Goal: Go to known website: Access a specific website the user already knows

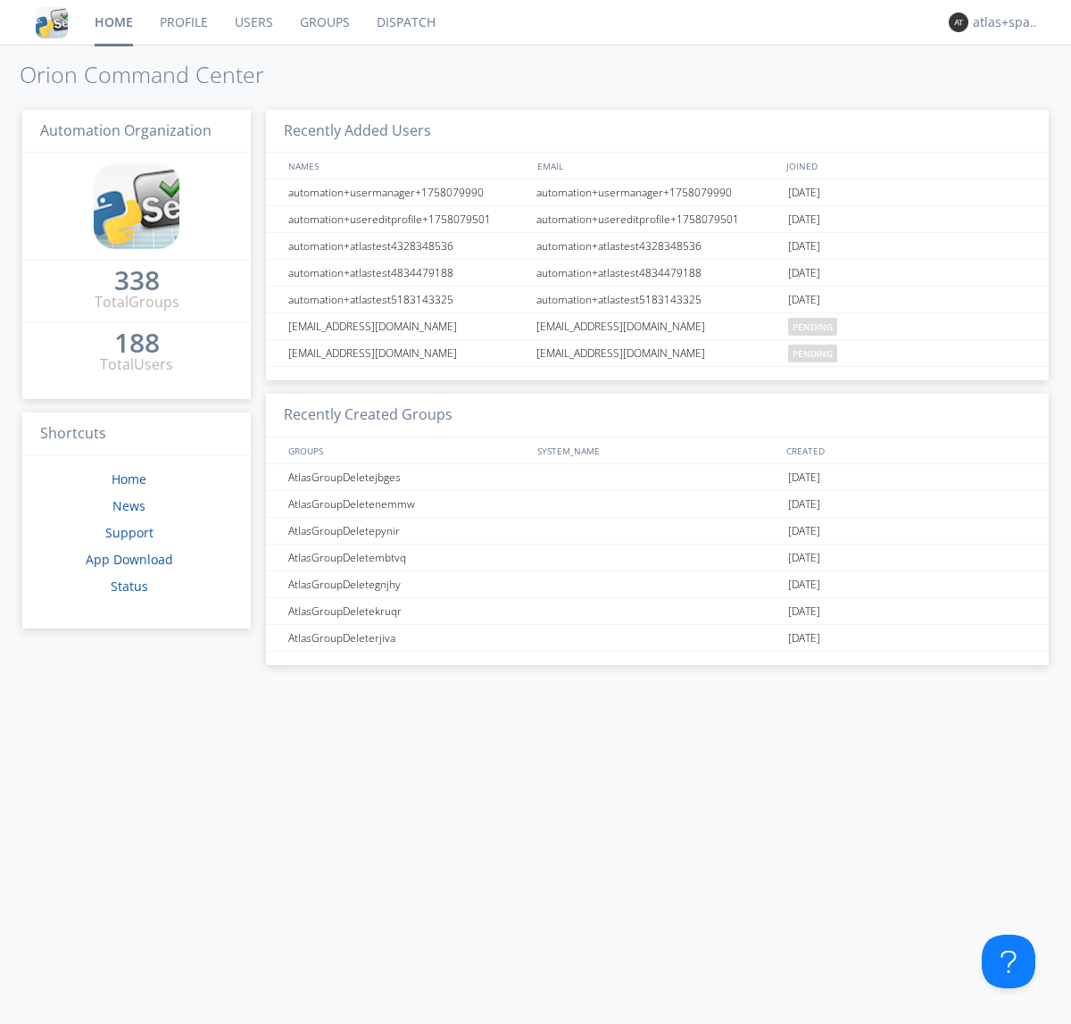
click at [404, 22] on link "Dispatch" at bounding box center [406, 22] width 86 height 45
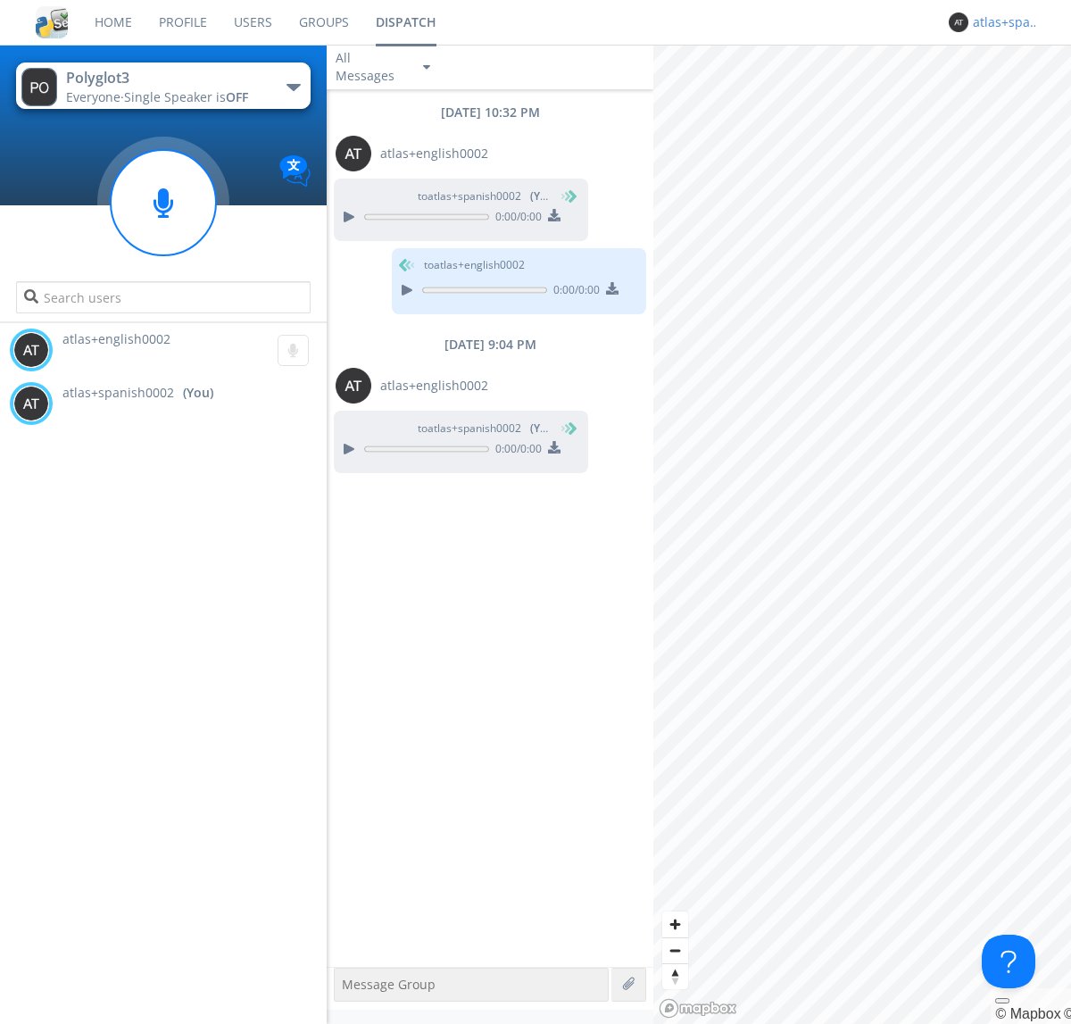
click at [1001, 22] on div "atlas+spanish0002" at bounding box center [1006, 22] width 67 height 18
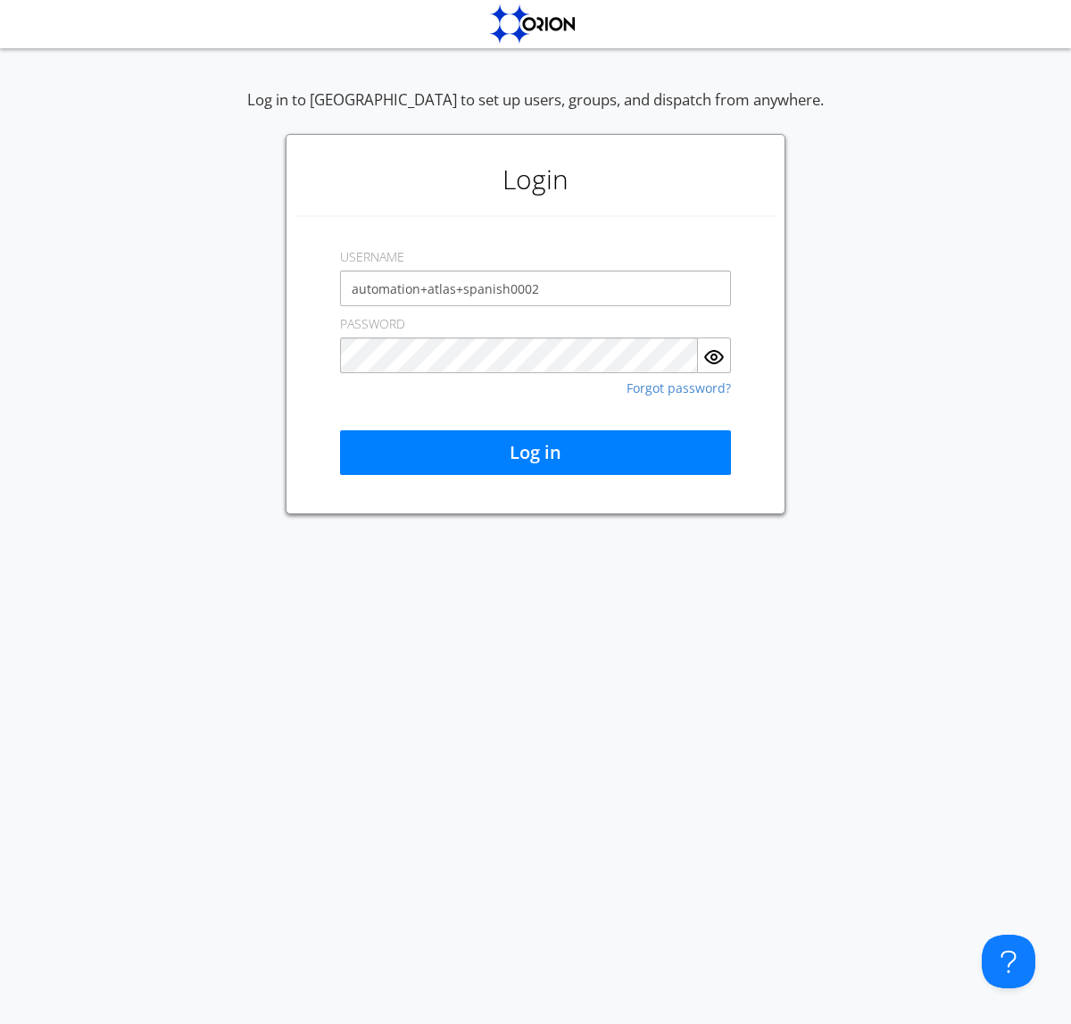
type input "automation+atlas+spanish0002"
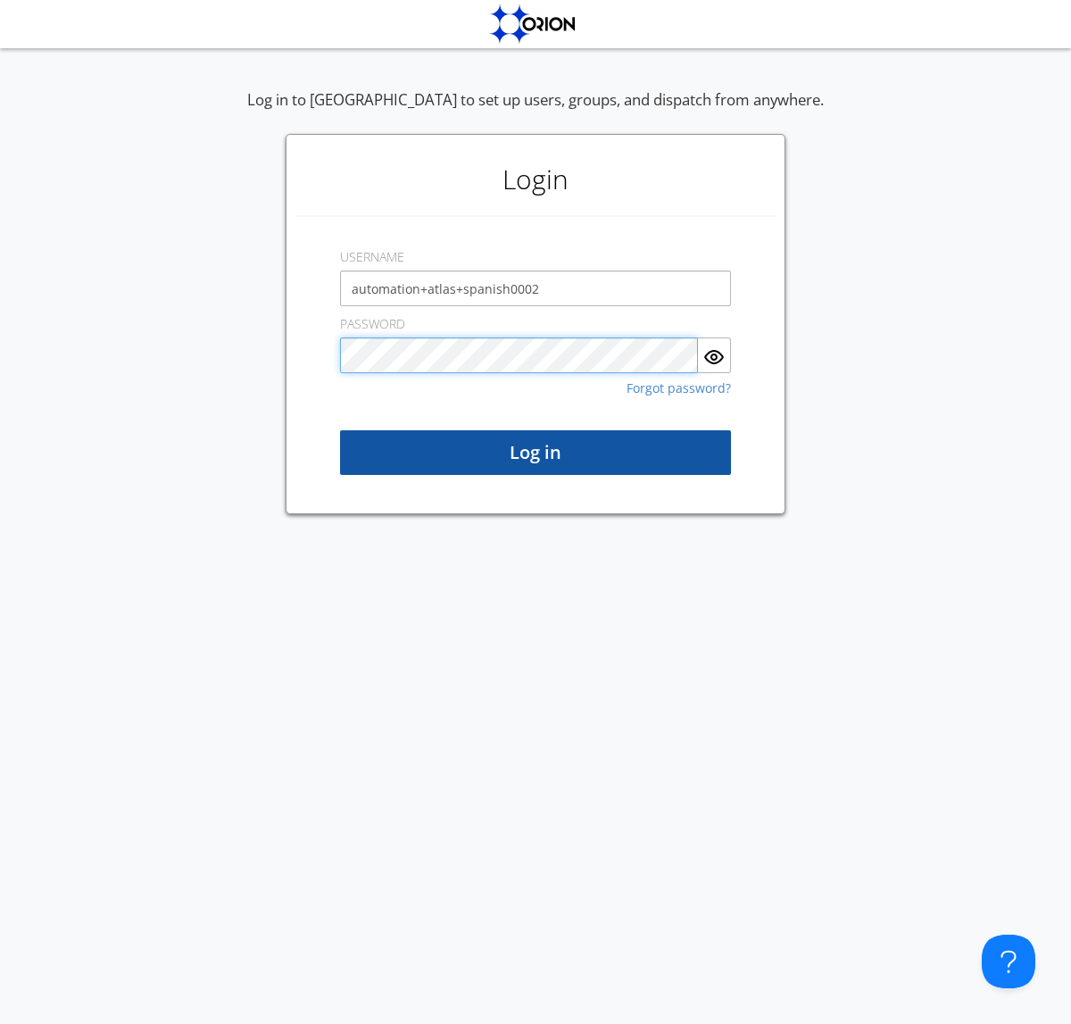
click at [535, 452] on button "Log in" at bounding box center [535, 452] width 391 height 45
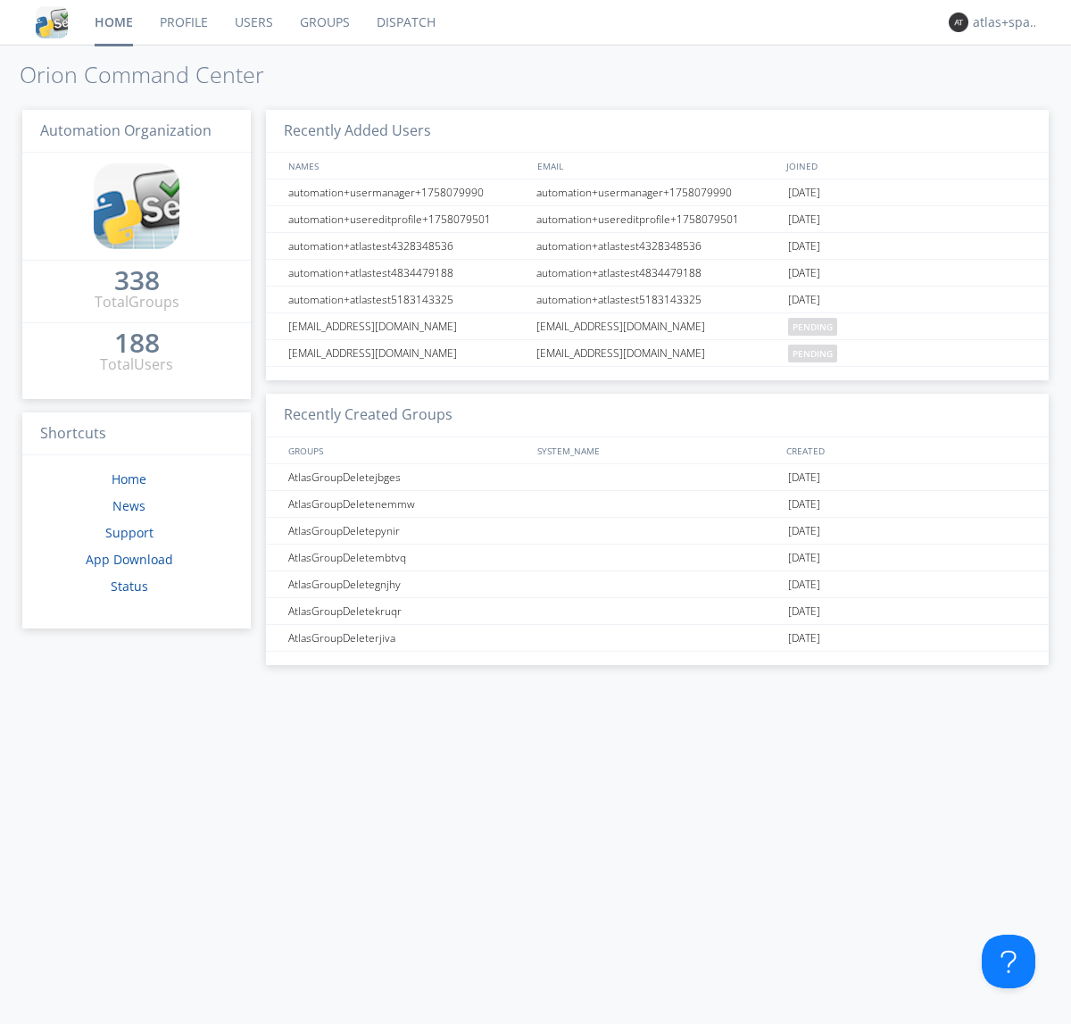
click at [404, 22] on link "Dispatch" at bounding box center [406, 22] width 86 height 45
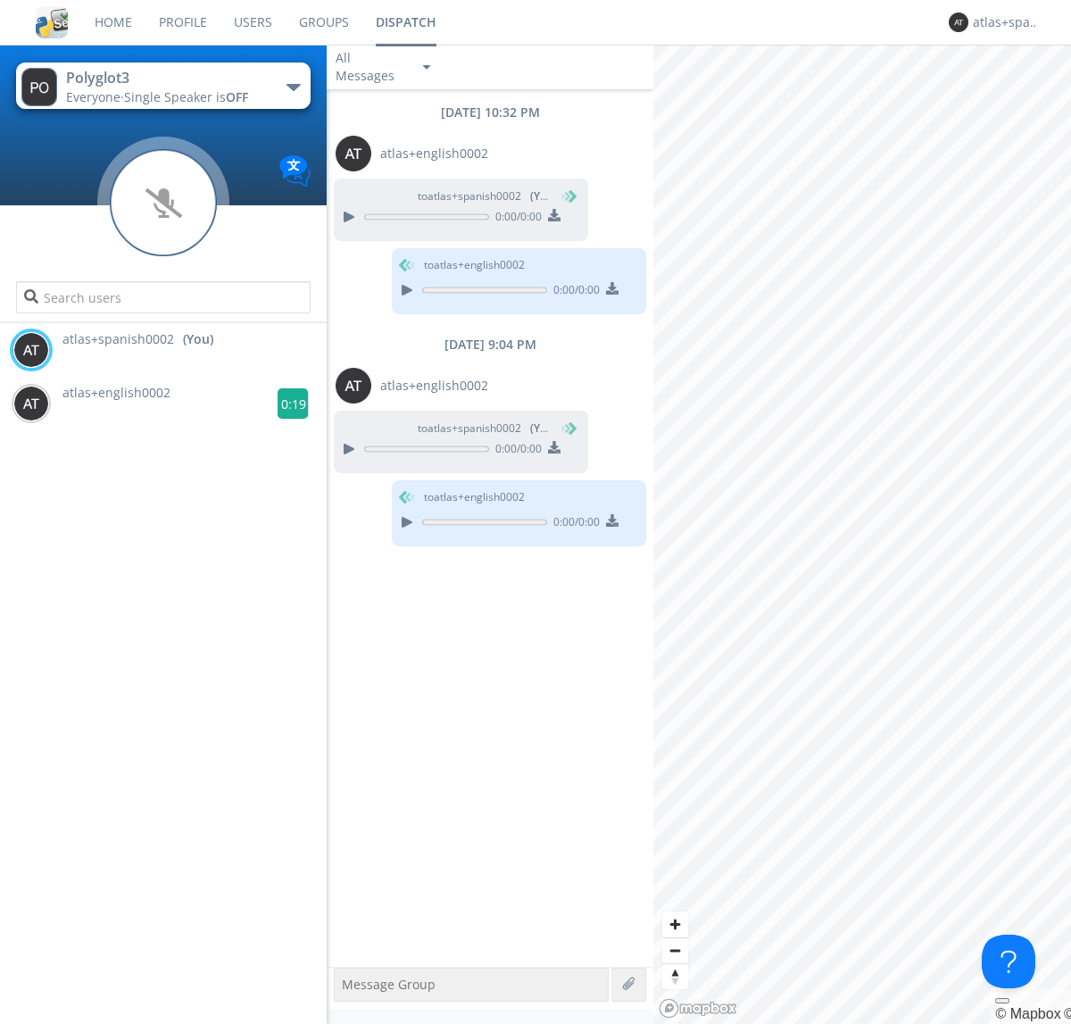
click at [286, 403] on g at bounding box center [293, 403] width 31 height 31
